Goal: Task Accomplishment & Management: Complete application form

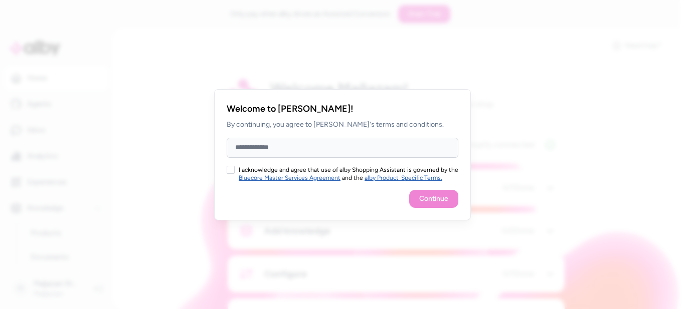
click at [270, 152] on input "Full Name" at bounding box center [343, 148] width 232 height 20
click at [231, 168] on button "I acknowledge and agree that use of alby Shopping Assistant is governed by the …" at bounding box center [231, 170] width 8 height 8
click at [272, 147] on input "Full Name" at bounding box center [343, 148] width 232 height 20
type input "*****"
click at [430, 195] on button "Continue" at bounding box center [433, 199] width 49 height 18
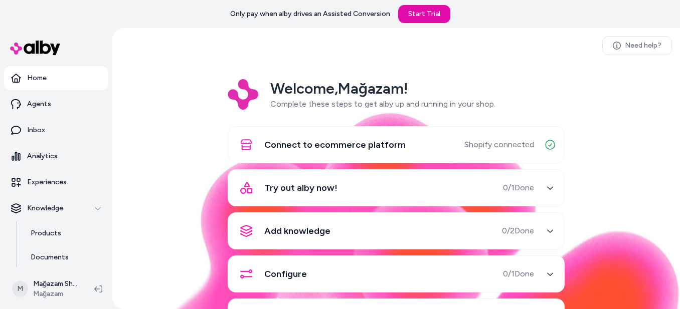
click at [421, 190] on div "Try out alby now! 0 / 1 Done" at bounding box center [384, 188] width 300 height 24
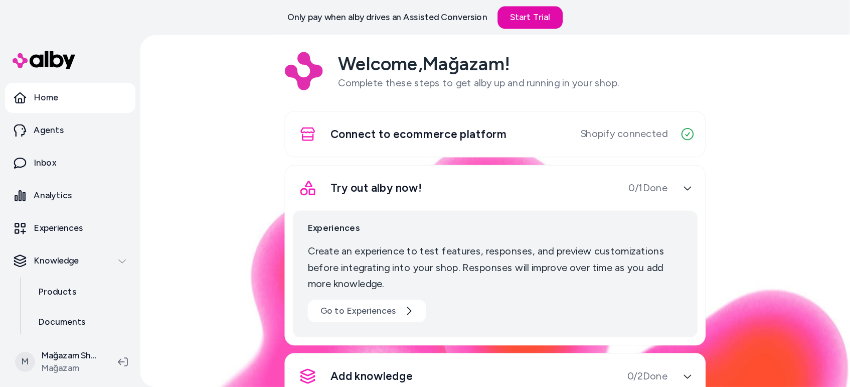
scroll to position [150, 0]
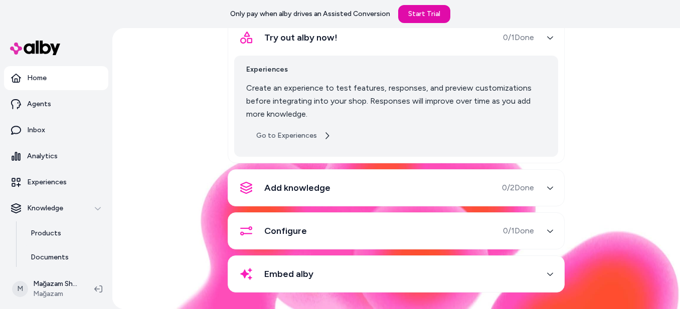
click at [307, 141] on link "Go to Experiences" at bounding box center [293, 136] width 95 height 18
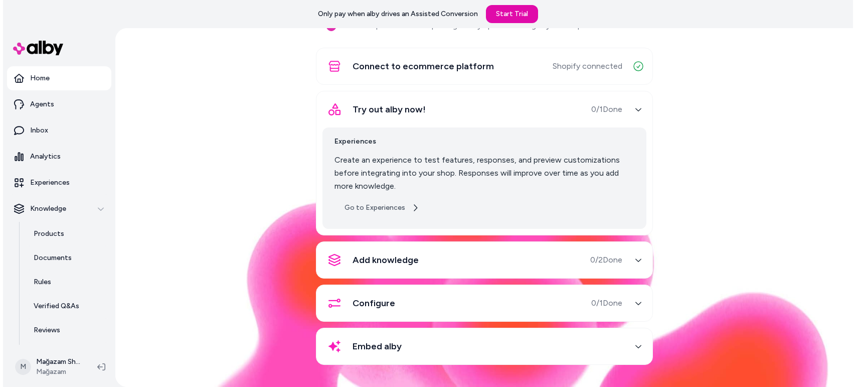
scroll to position [79, 0]
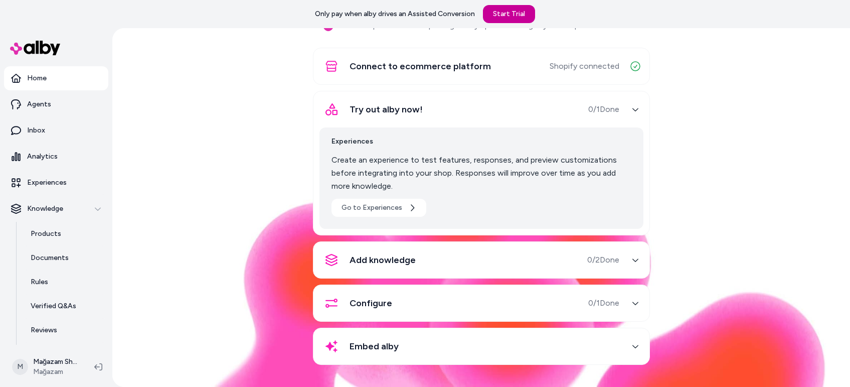
click at [518, 9] on link "Start Trial" at bounding box center [509, 14] width 52 height 18
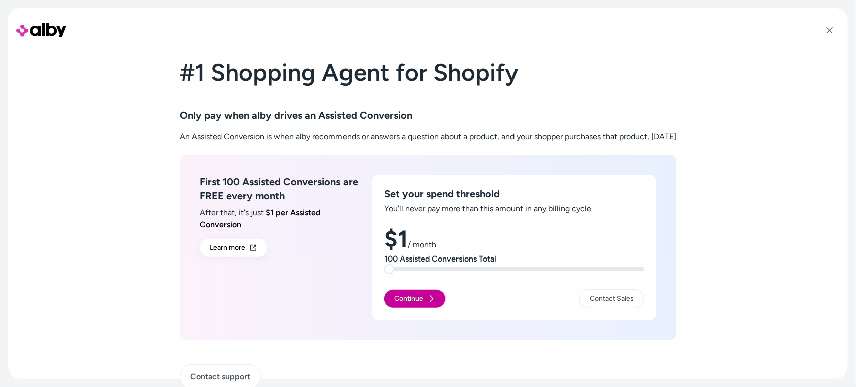
click at [427, 299] on icon at bounding box center [431, 298] width 8 height 8
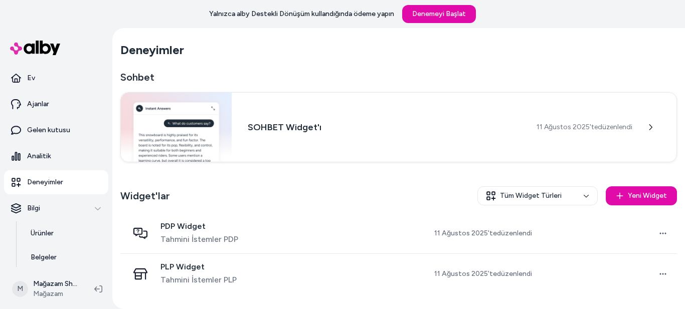
click at [349, 63] on section "Deneyimler" at bounding box center [398, 50] width 557 height 28
click at [56, 233] on link "Ürünler" at bounding box center [65, 234] width 88 height 24
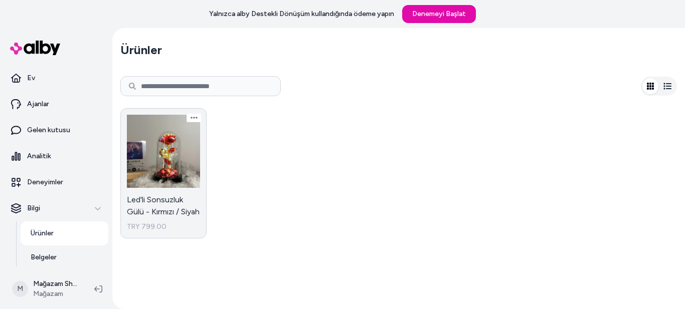
click at [144, 166] on link "Led'li Sonsuzluk Gülü - Kırmızı / Siyah TRY 799.00" at bounding box center [163, 173] width 86 height 130
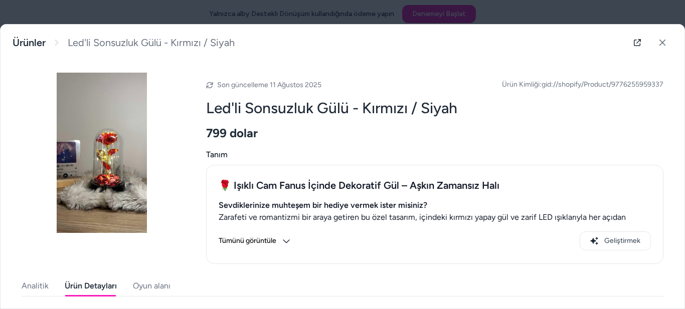
click at [90, 285] on font "Ürün Detayları" at bounding box center [91, 286] width 52 height 10
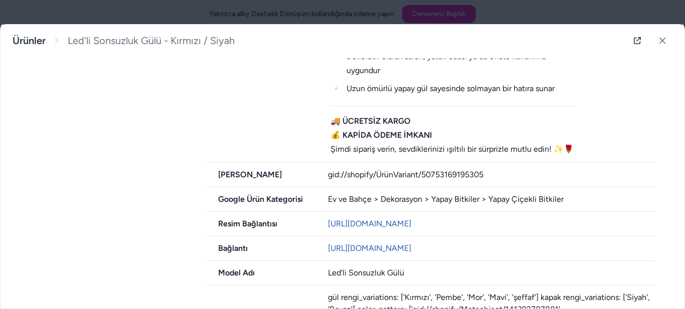
scroll to position [848, 0]
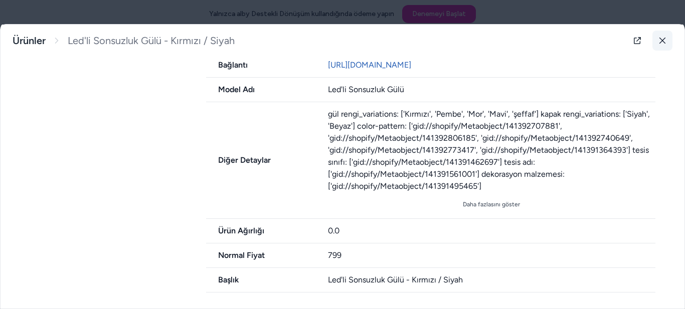
click at [660, 39] on icon at bounding box center [663, 41] width 6 height 6
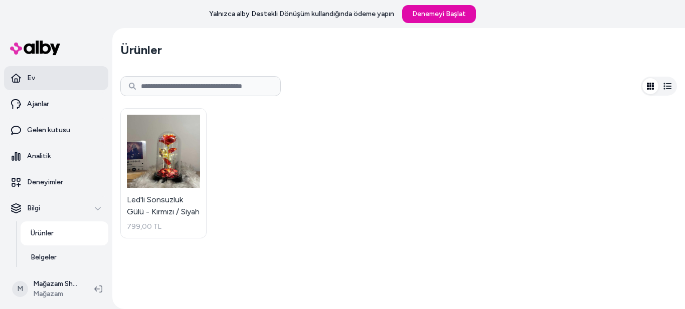
click at [51, 78] on link "Ev" at bounding box center [56, 78] width 104 height 24
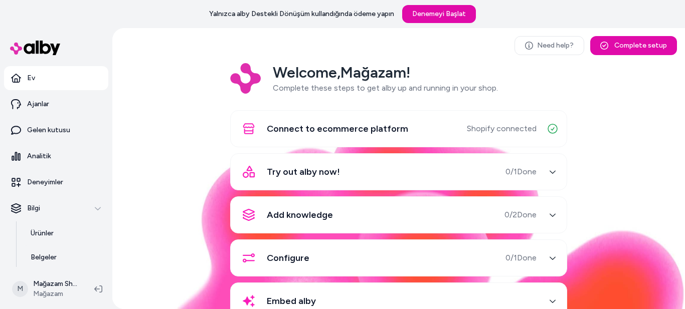
scroll to position [33, 0]
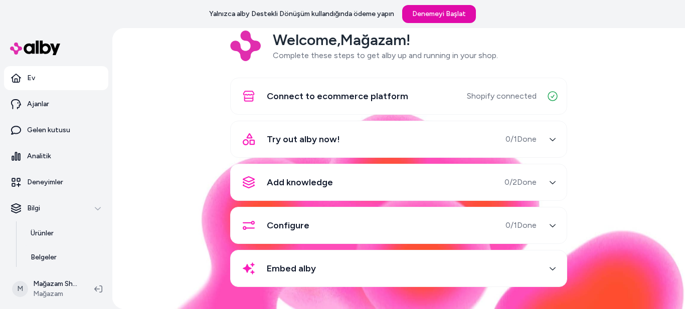
click at [322, 183] on span "Add knowledge" at bounding box center [300, 183] width 66 height 14
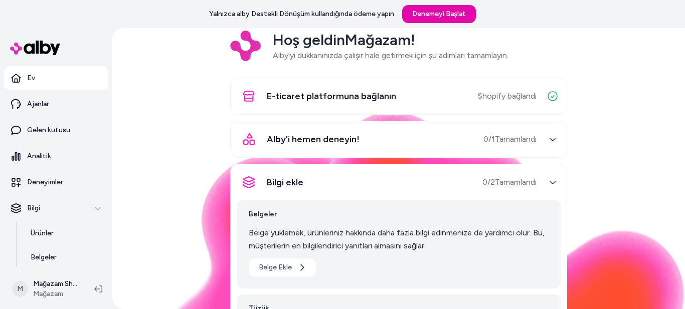
click at [322, 183] on div "Bilgi ekle 0 / 2 Tamamlandı" at bounding box center [387, 183] width 300 height 24
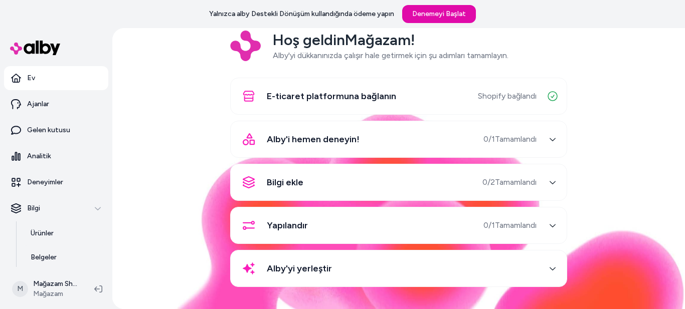
click at [314, 265] on font "Alby'yi yerleştir" at bounding box center [299, 268] width 65 height 11
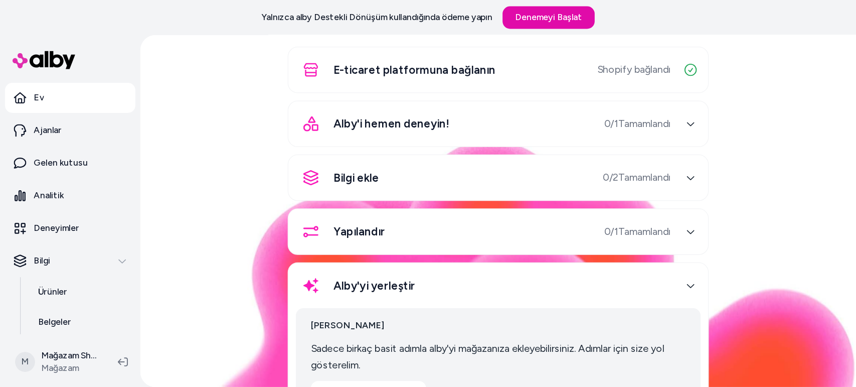
scroll to position [127, 0]
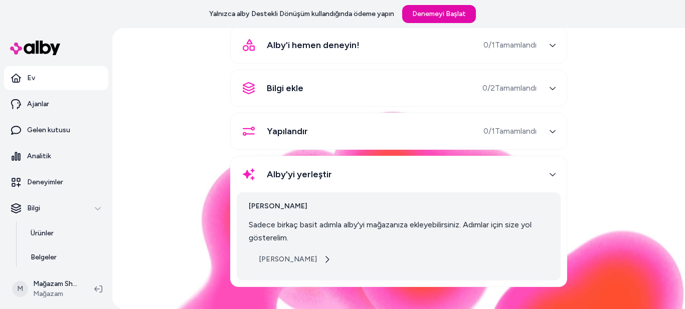
click at [295, 254] on button "[PERSON_NAME]" at bounding box center [295, 260] width 92 height 18
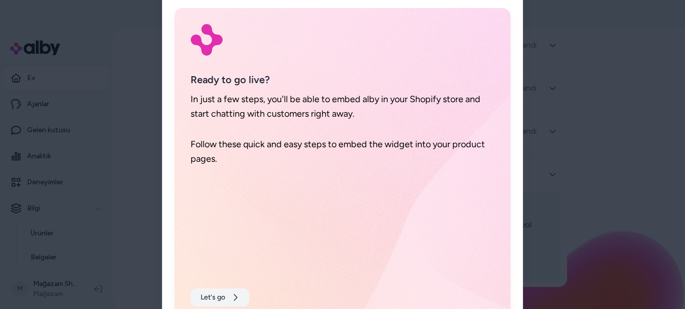
click at [229, 295] on button "Let's go" at bounding box center [220, 298] width 59 height 18
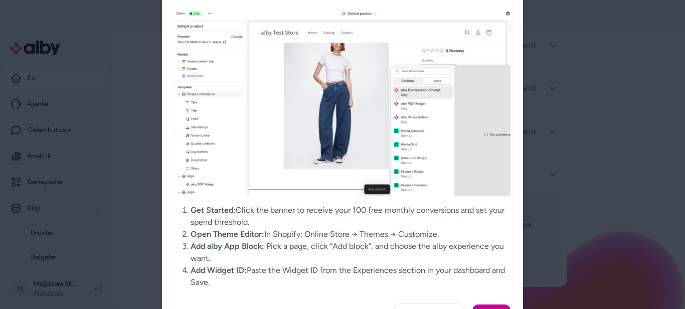
click at [484, 306] on button "Close" at bounding box center [491, 314] width 38 height 18
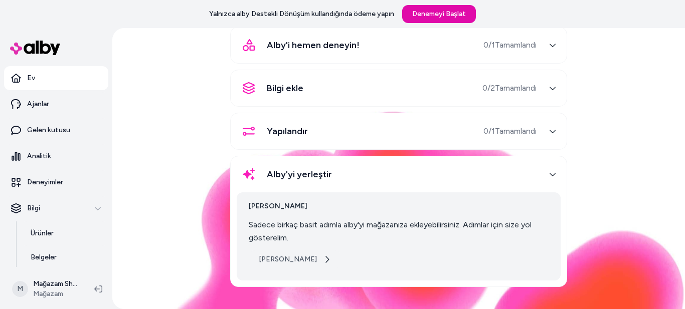
click at [287, 262] on font "[PERSON_NAME]" at bounding box center [288, 259] width 58 height 9
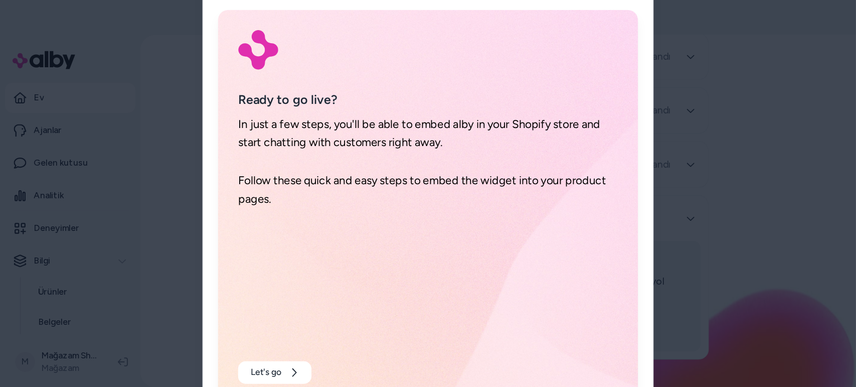
scroll to position [51, 0]
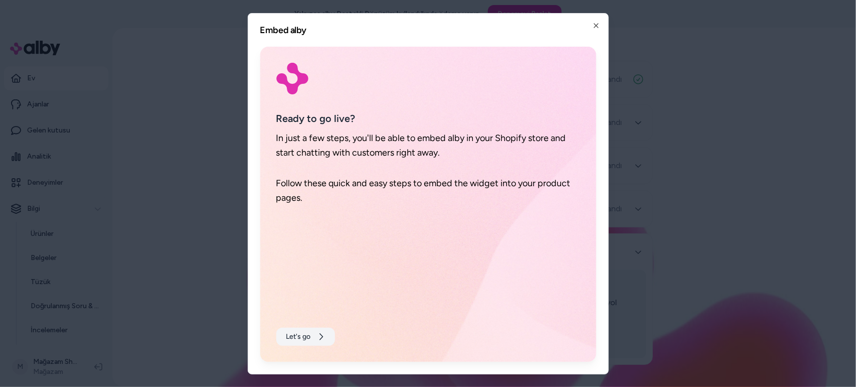
click at [322, 309] on icon at bounding box center [321, 337] width 8 height 8
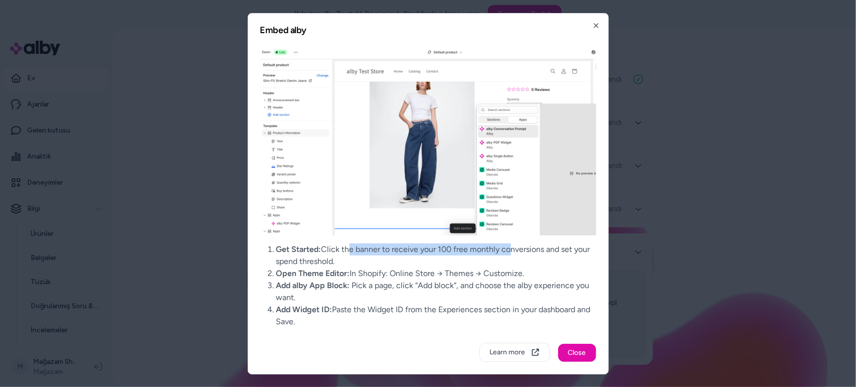
drag, startPoint x: 362, startPoint y: 247, endPoint x: 506, endPoint y: 246, distance: 144.0
click at [506, 246] on li "Get Started: Click the banner to receive your 100 free monthly conversions and …" at bounding box center [436, 255] width 320 height 24
click at [576, 309] on button "Close" at bounding box center [577, 353] width 38 height 18
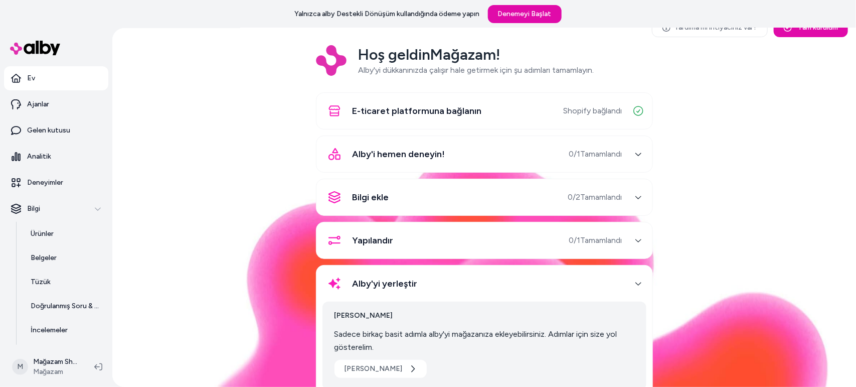
scroll to position [0, 0]
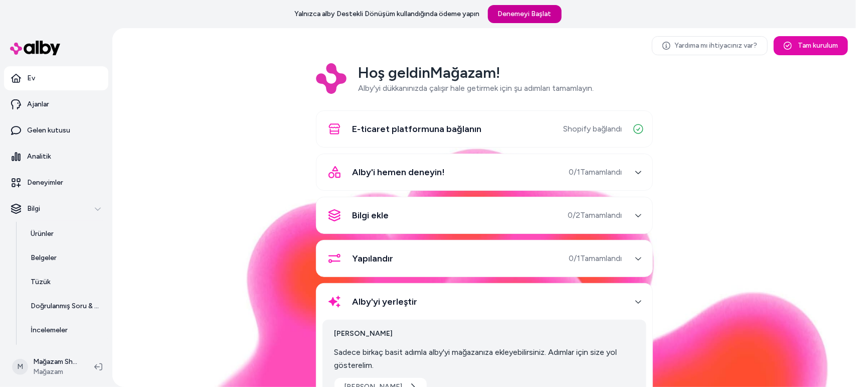
click at [526, 18] on font "Denemeyi Başlat" at bounding box center [525, 14] width 54 height 9
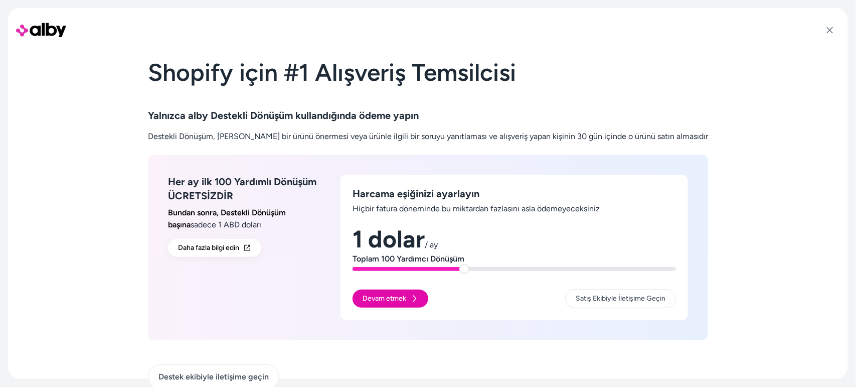
click at [469, 266] on span at bounding box center [464, 269] width 10 height 10
click at [353, 274] on span at bounding box center [358, 269] width 10 height 10
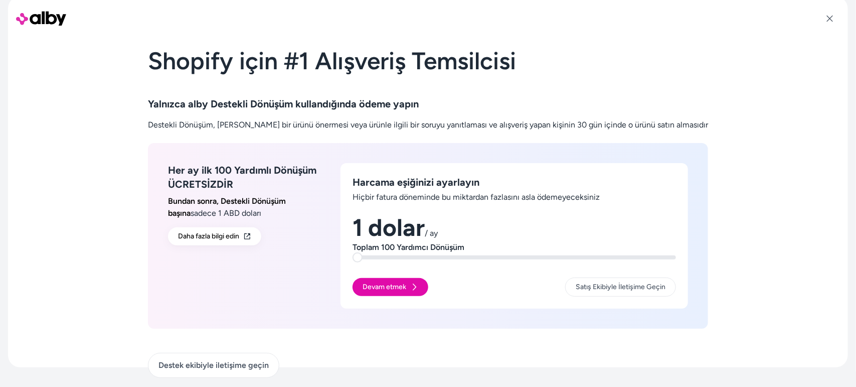
scroll to position [15, 0]
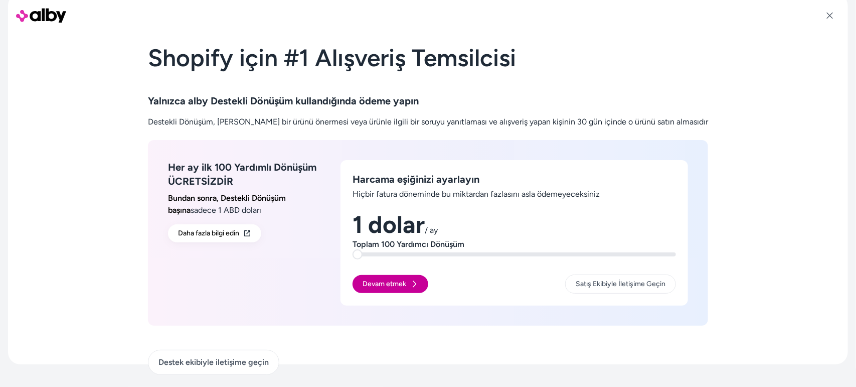
click at [422, 282] on button "Devam etmek" at bounding box center [391, 284] width 76 height 18
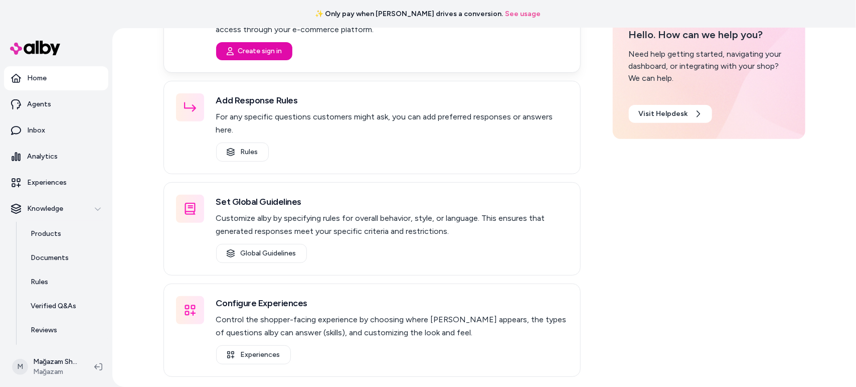
scroll to position [61, 0]
